Goal: Navigation & Orientation: Find specific page/section

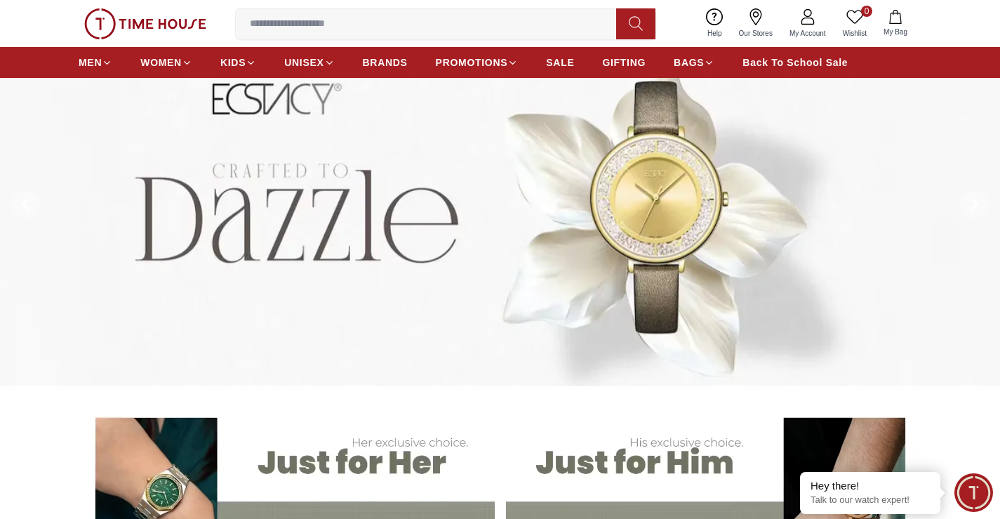
scroll to position [211, 0]
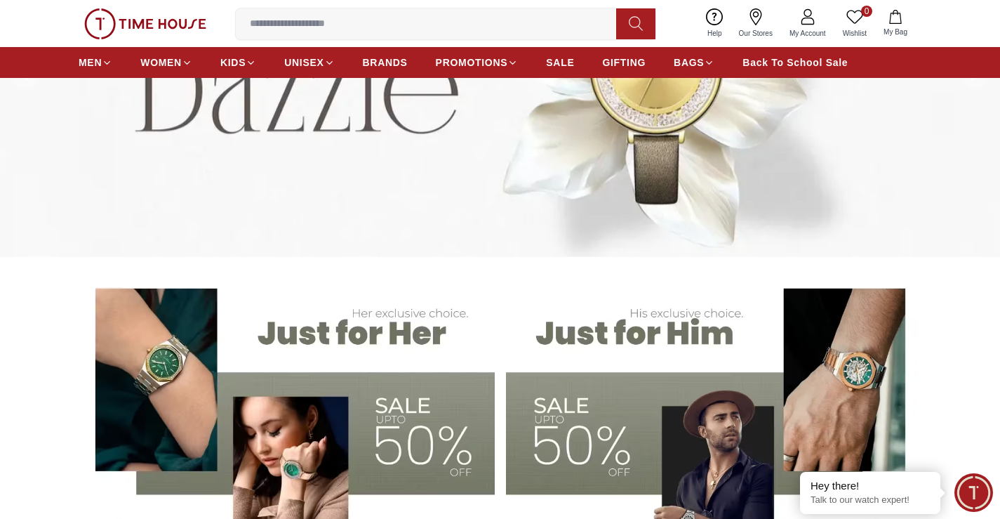
click at [376, 454] on img at bounding box center [287, 415] width 416 height 289
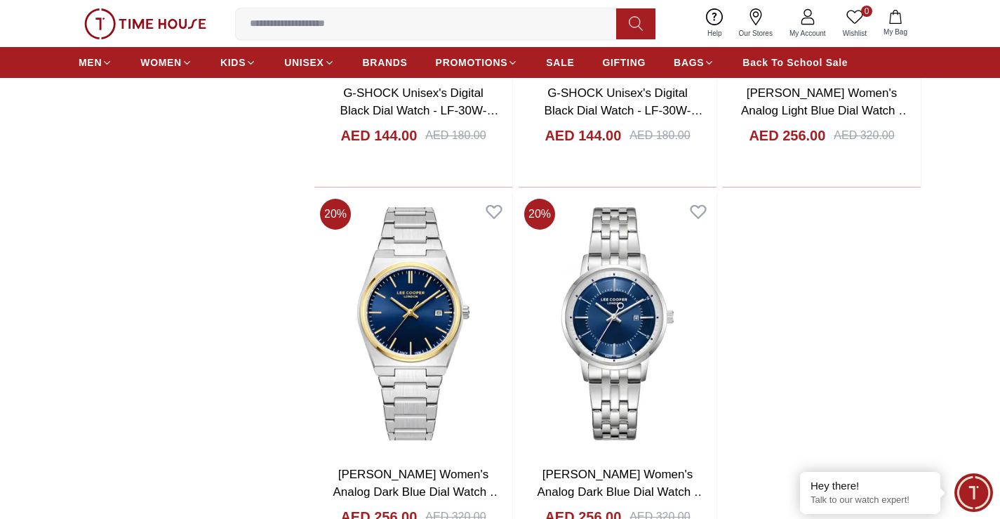
scroll to position [2386, 0]
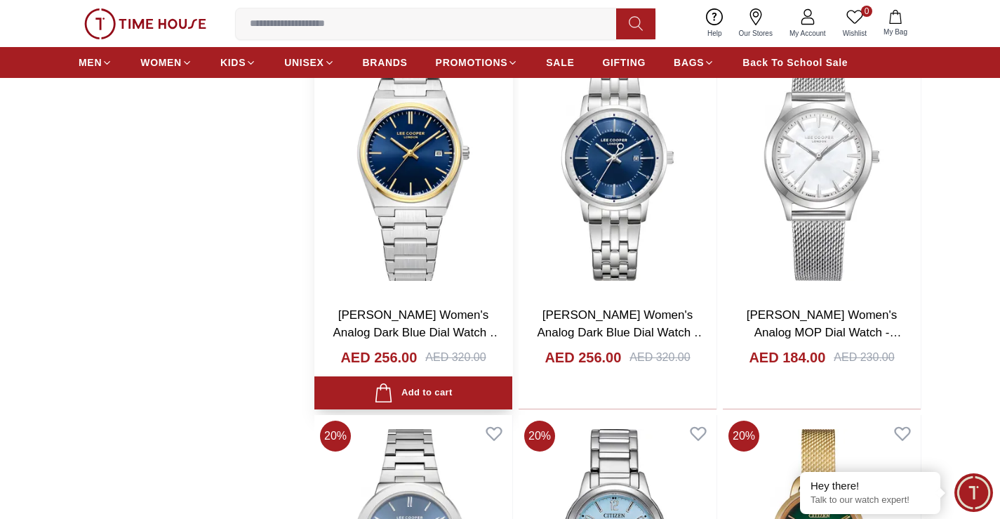
scroll to position [2597, 0]
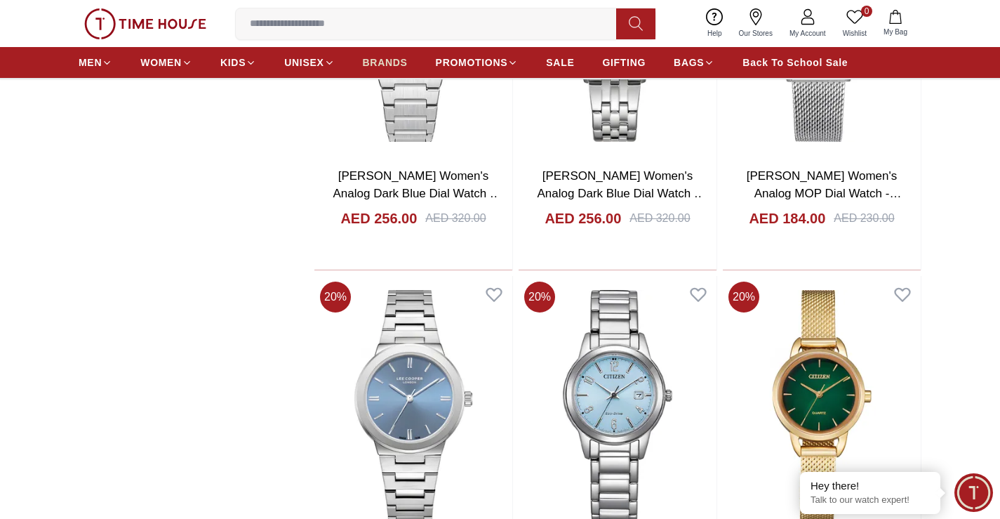
click at [385, 62] on span "BRANDS" at bounding box center [385, 62] width 45 height 14
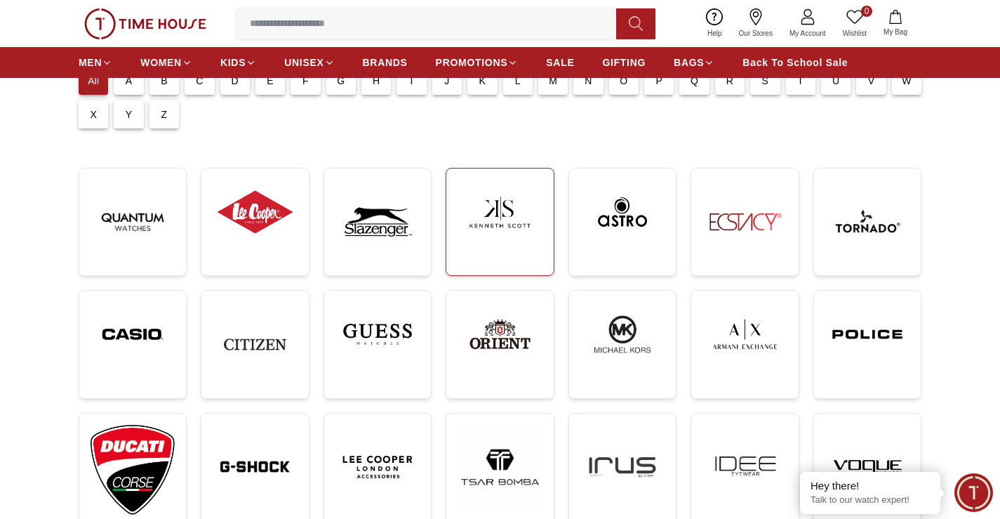
scroll to position [70, 0]
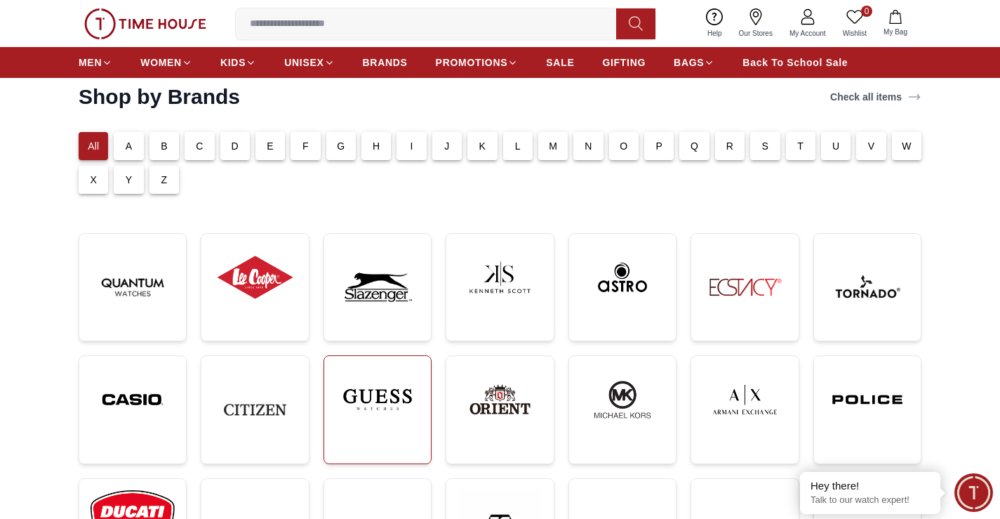
click at [390, 406] on img at bounding box center [378, 399] width 84 height 65
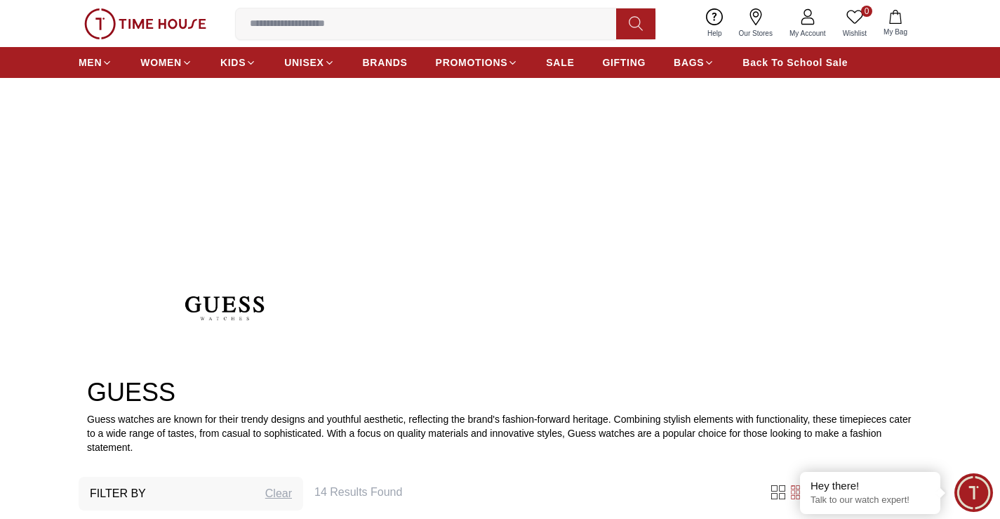
scroll to position [70, 0]
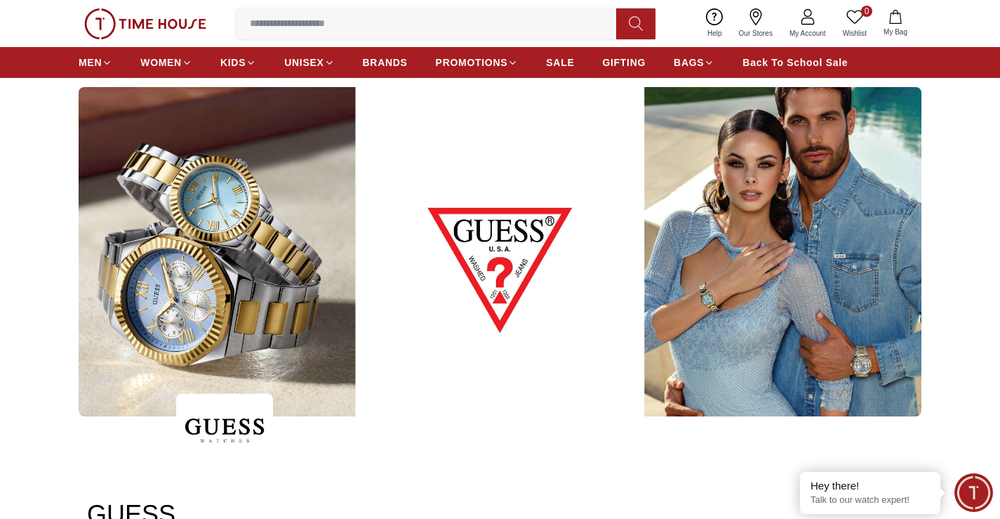
click at [185, 224] on img at bounding box center [500, 251] width 843 height 329
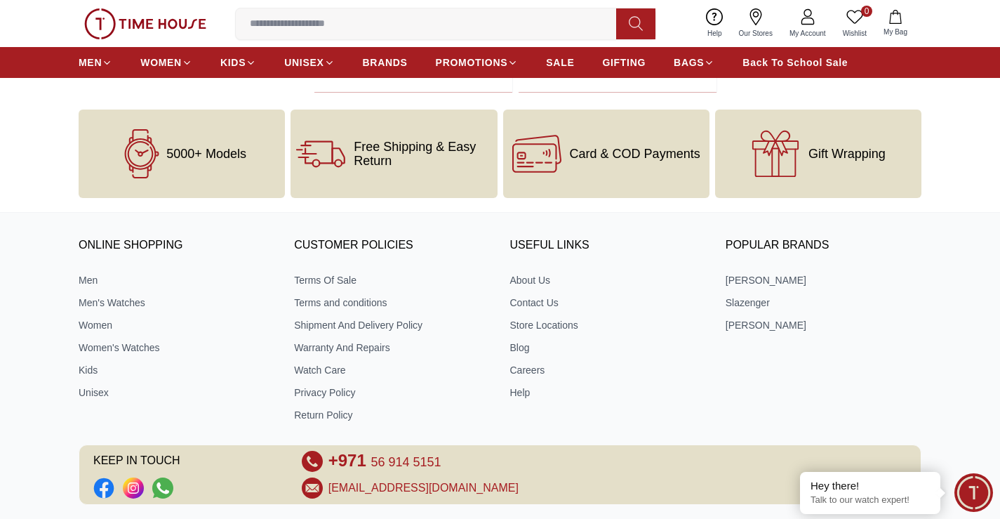
scroll to position [2638, 0]
